Goal: Task Accomplishment & Management: Complete application form

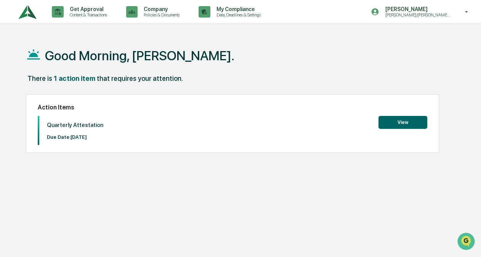
click at [139, 184] on div "Good Morning, [PERSON_NAME]. There is 1 action item that requires your attentio…" at bounding box center [242, 164] width 456 height 257
click at [166, 162] on div "Good Morning, [PERSON_NAME]. There is 1 action item that requires your attentio…" at bounding box center [242, 164] width 456 height 257
click at [405, 124] on button "View" at bounding box center [402, 122] width 49 height 13
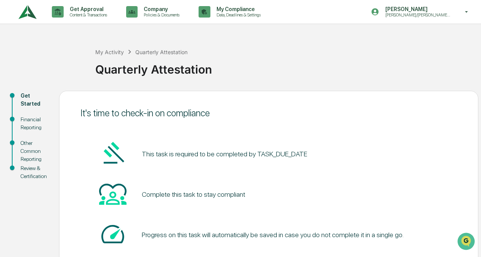
scroll to position [50, 0]
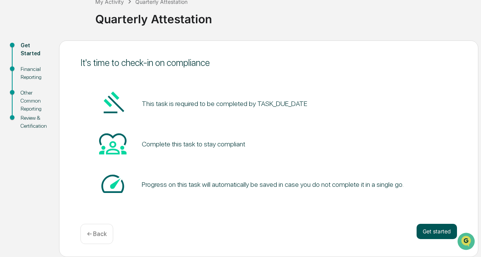
click at [434, 229] on button "Get started" at bounding box center [437, 231] width 40 height 15
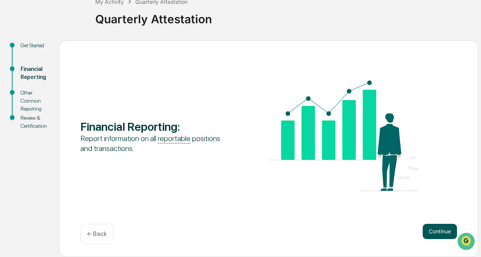
click at [432, 229] on button "Continue" at bounding box center [440, 231] width 34 height 15
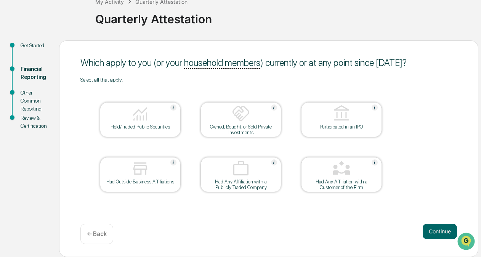
click at [256, 37] on div "My Activity Quarterly Attestation Quarterly Attestation" at bounding box center [286, 13] width 382 height 54
click at [149, 127] on div "Held/Traded Public Securities" at bounding box center [140, 127] width 69 height 6
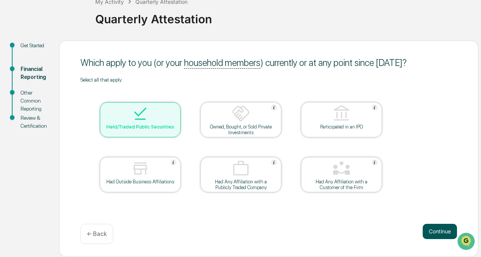
click at [438, 230] on button "Continue" at bounding box center [440, 231] width 34 height 15
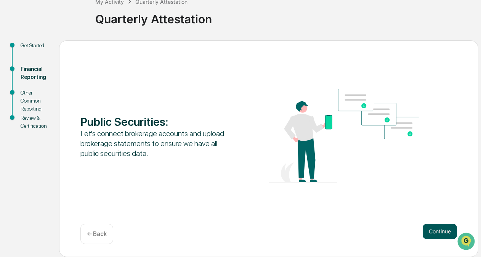
click at [446, 231] on button "Continue" at bounding box center [440, 231] width 34 height 15
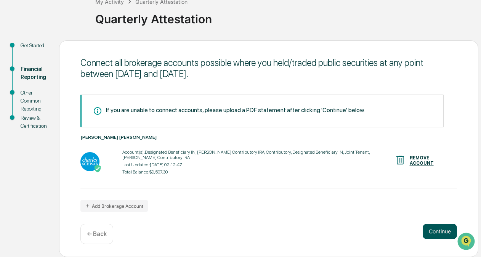
click at [438, 232] on button "Continue" at bounding box center [440, 231] width 34 height 15
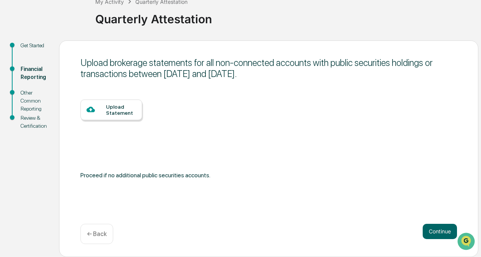
click at [115, 114] on div "Upload Statement" at bounding box center [121, 110] width 30 height 12
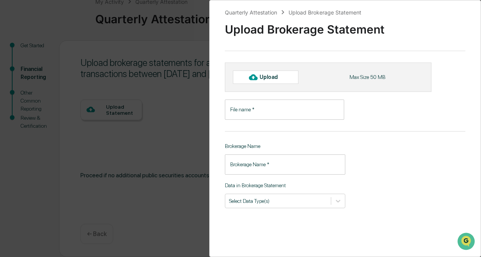
click at [281, 112] on input "File name   *" at bounding box center [284, 109] width 119 height 20
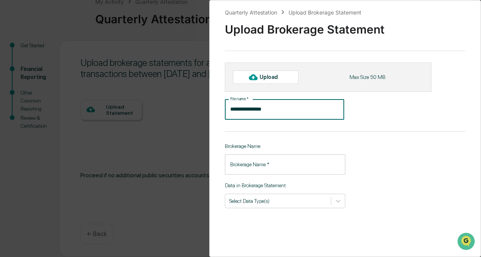
type input "**********"
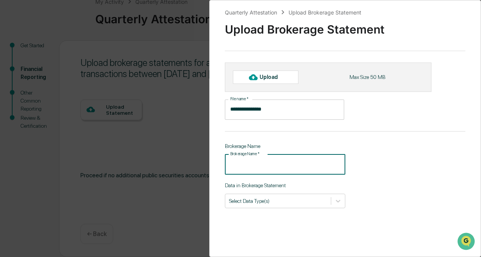
click at [261, 168] on input "Brokerage Name   *" at bounding box center [285, 164] width 120 height 20
type input "*"
type input "**********"
click at [257, 206] on div "Select Data Type(s)" at bounding box center [278, 200] width 106 height 10
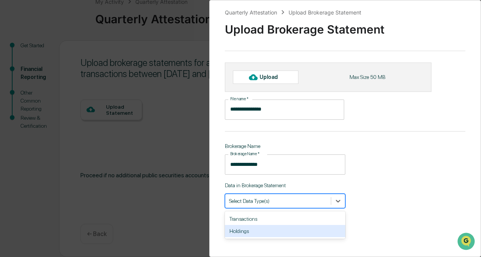
click at [259, 230] on div "Holdings" at bounding box center [285, 231] width 120 height 12
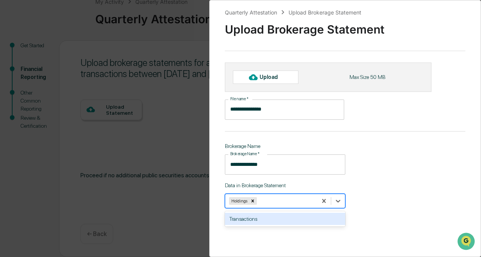
click at [276, 220] on div "Transactions" at bounding box center [285, 219] width 120 height 12
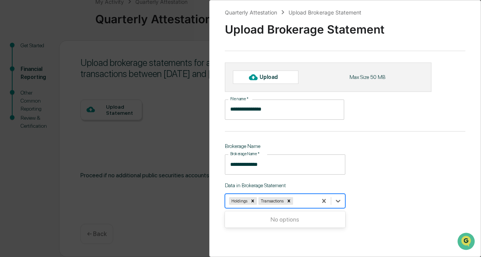
click at [367, 175] on div "**********" at bounding box center [345, 128] width 272 height 257
click at [273, 72] on div "Upload" at bounding box center [266, 77] width 66 height 13
type input "**********"
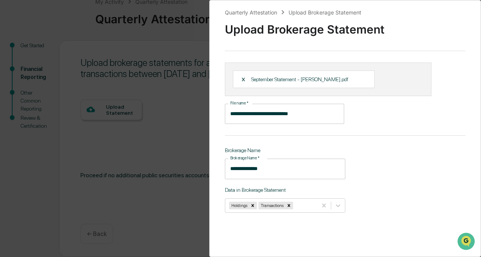
scroll to position [51, 0]
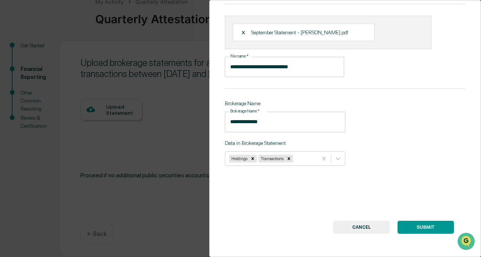
click at [426, 222] on button "SUBMIT" at bounding box center [425, 227] width 56 height 13
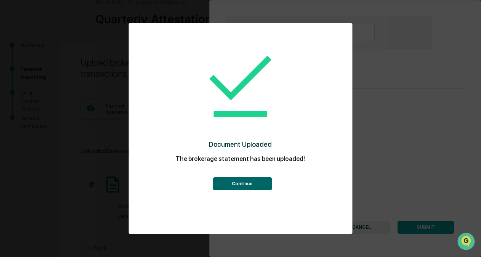
click at [241, 180] on button "Continue" at bounding box center [242, 183] width 59 height 13
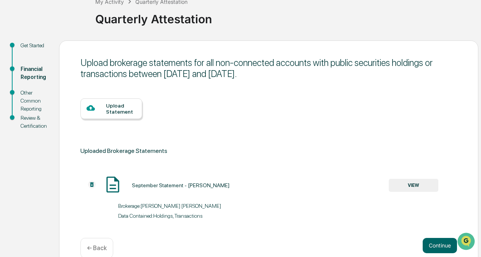
scroll to position [65, 0]
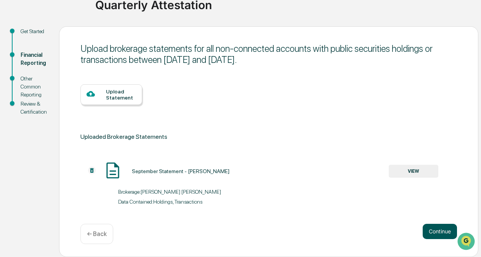
click at [444, 233] on button "Continue" at bounding box center [440, 231] width 34 height 15
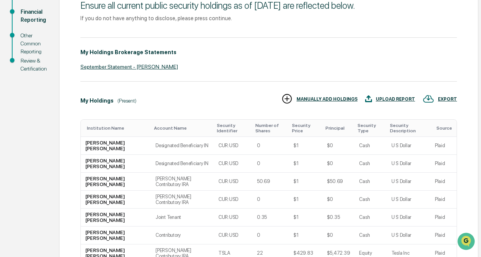
scroll to position [109, 0]
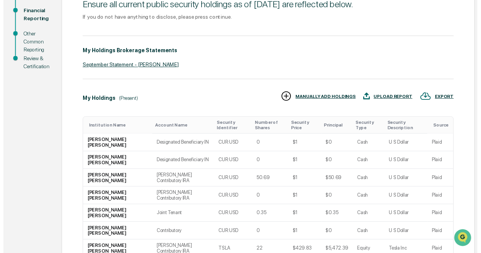
scroll to position [136, 0]
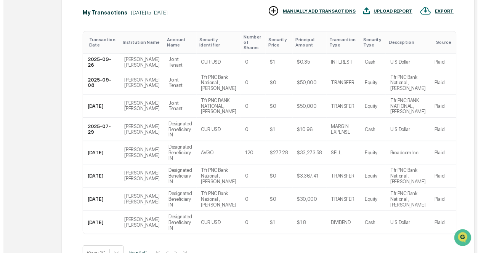
scroll to position [251, 0]
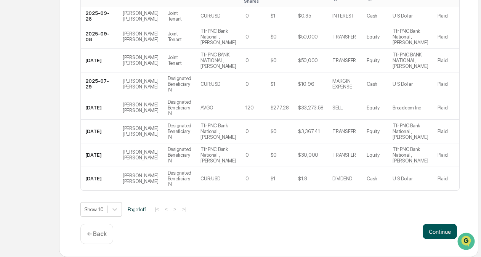
click at [441, 230] on button "Continue" at bounding box center [440, 231] width 34 height 15
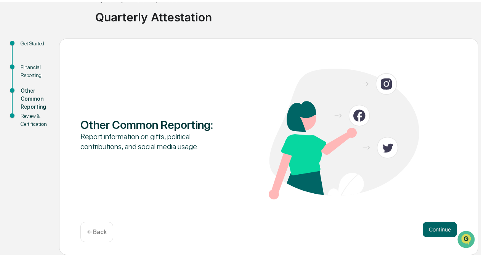
scroll to position [50, 0]
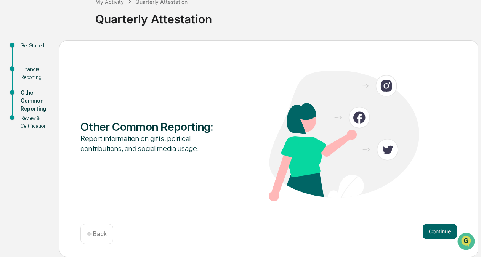
click at [441, 230] on button "Continue" at bounding box center [440, 231] width 34 height 15
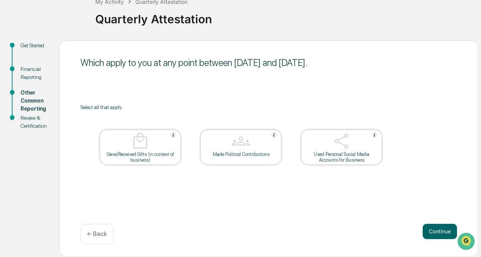
click at [441, 230] on button "Continue" at bounding box center [440, 231] width 34 height 15
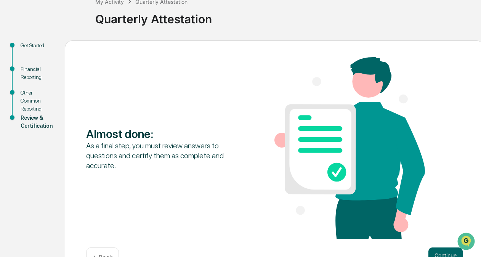
scroll to position [74, 0]
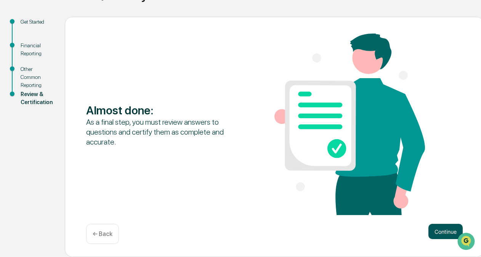
click at [440, 230] on button "Continue" at bounding box center [445, 231] width 34 height 15
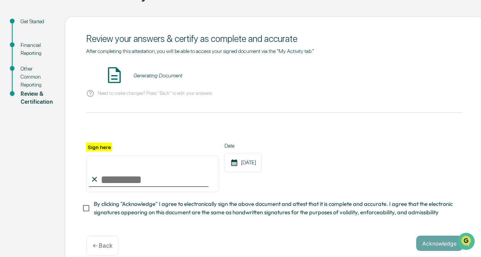
click at [113, 178] on input "Sign here" at bounding box center [152, 173] width 133 height 37
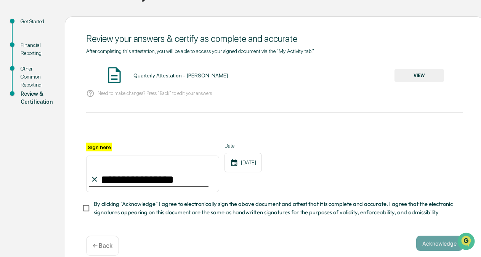
type input "**********"
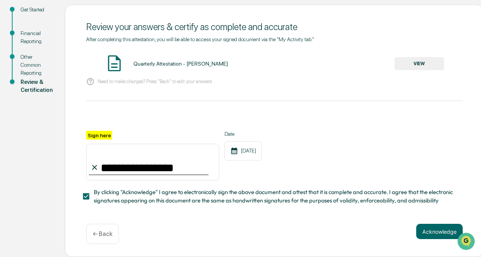
scroll to position [89, 0]
click at [431, 227] on button "Acknowledge" at bounding box center [439, 231] width 46 height 15
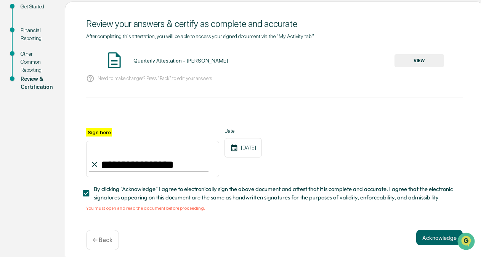
scroll to position [98, 0]
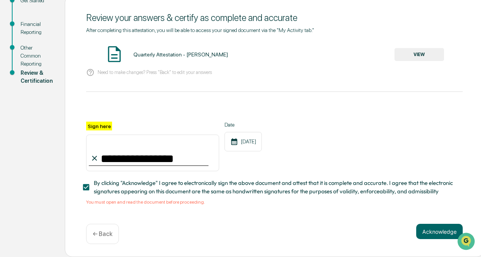
click at [310, 183] on span "By clicking "Acknowledge" I agree to electronically sign the above document and…" at bounding box center [275, 187] width 363 height 17
click at [434, 227] on button "Acknowledge" at bounding box center [439, 231] width 46 height 15
click at [157, 152] on input "**********" at bounding box center [152, 153] width 133 height 37
click at [146, 61] on div "Quarterly Attestation - [PERSON_NAME] VIEW" at bounding box center [274, 55] width 377 height 20
click at [155, 51] on div "Quarterly Attestation - [PERSON_NAME]" at bounding box center [180, 54] width 95 height 6
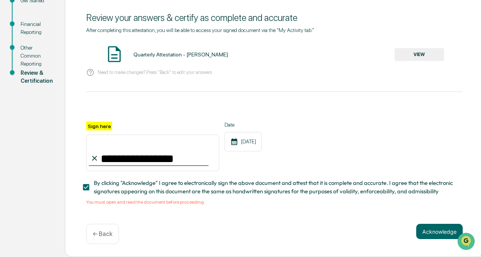
click at [419, 45] on div "Quarterly Attestation - [PERSON_NAME] VIEW" at bounding box center [274, 55] width 377 height 20
click at [411, 56] on button "VIEW" at bounding box center [419, 54] width 50 height 13
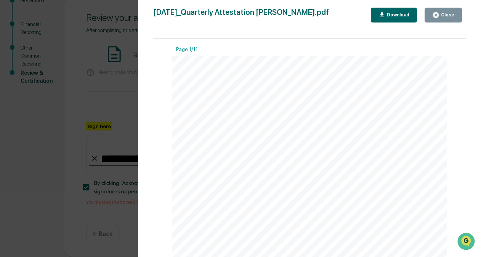
click at [448, 20] on button "Close" at bounding box center [443, 15] width 37 height 15
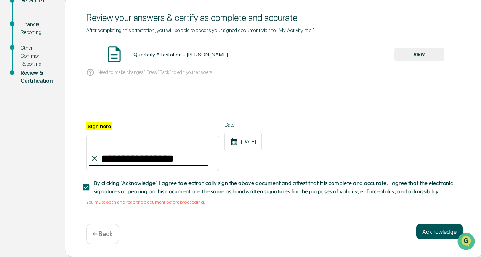
click at [436, 236] on button "Acknowledge" at bounding box center [439, 231] width 46 height 15
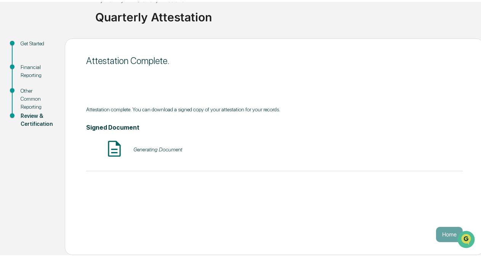
scroll to position [50, 0]
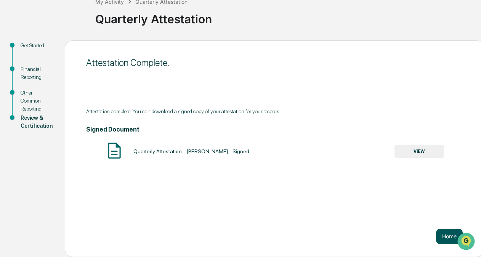
click at [444, 239] on button "Home" at bounding box center [449, 236] width 27 height 15
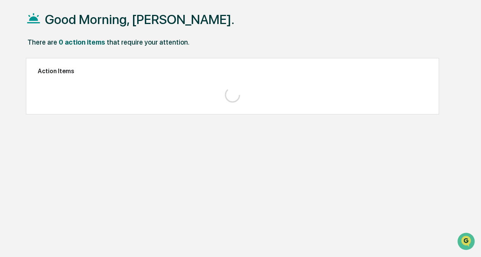
scroll to position [36, 0]
